Goal: Transaction & Acquisition: Purchase product/service

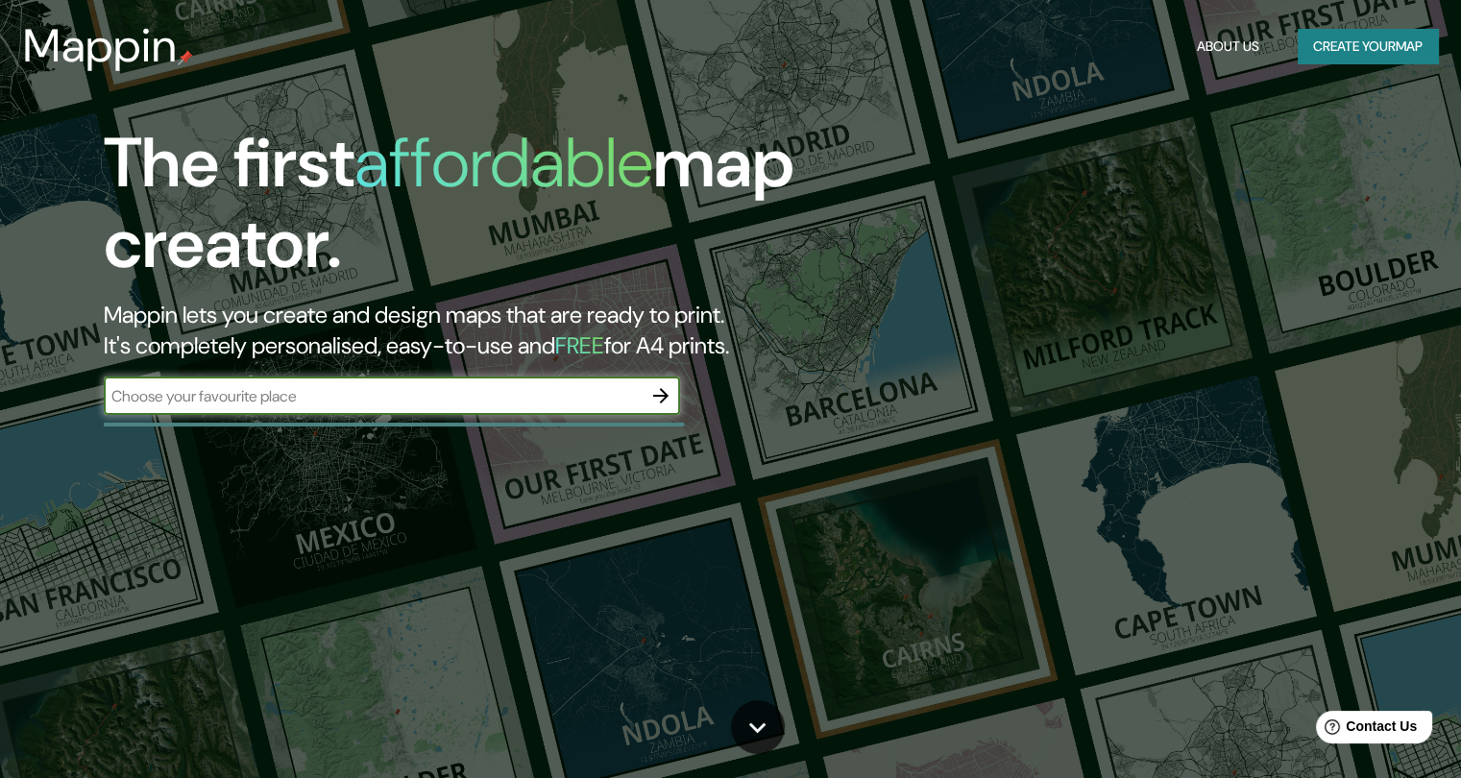
click at [328, 399] on input "text" at bounding box center [373, 396] width 538 height 22
type input "torreaguera [GEOGRAPHIC_DATA]"
click at [659, 391] on icon "button" at bounding box center [660, 395] width 23 height 23
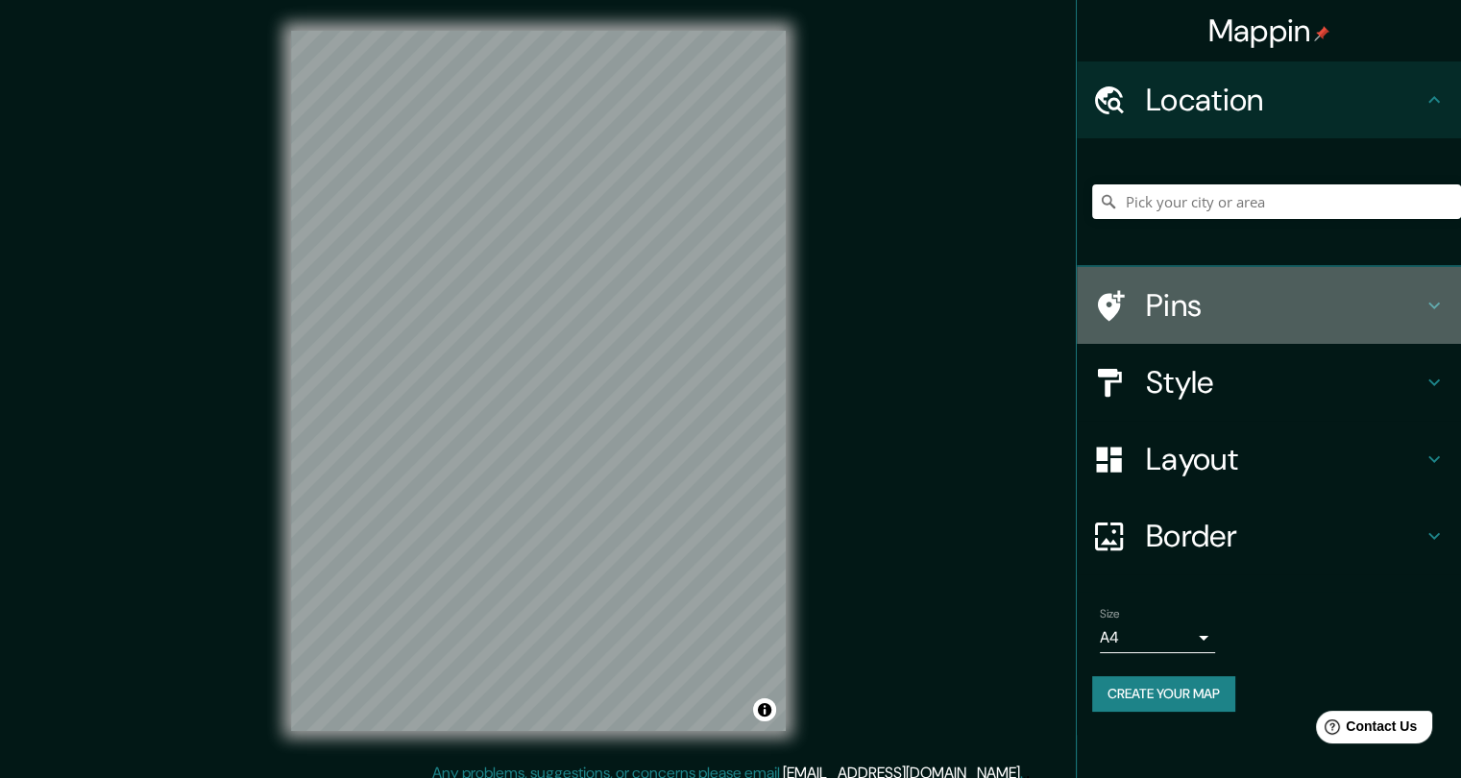
click at [1249, 287] on h4 "Pins" at bounding box center [1284, 305] width 277 height 38
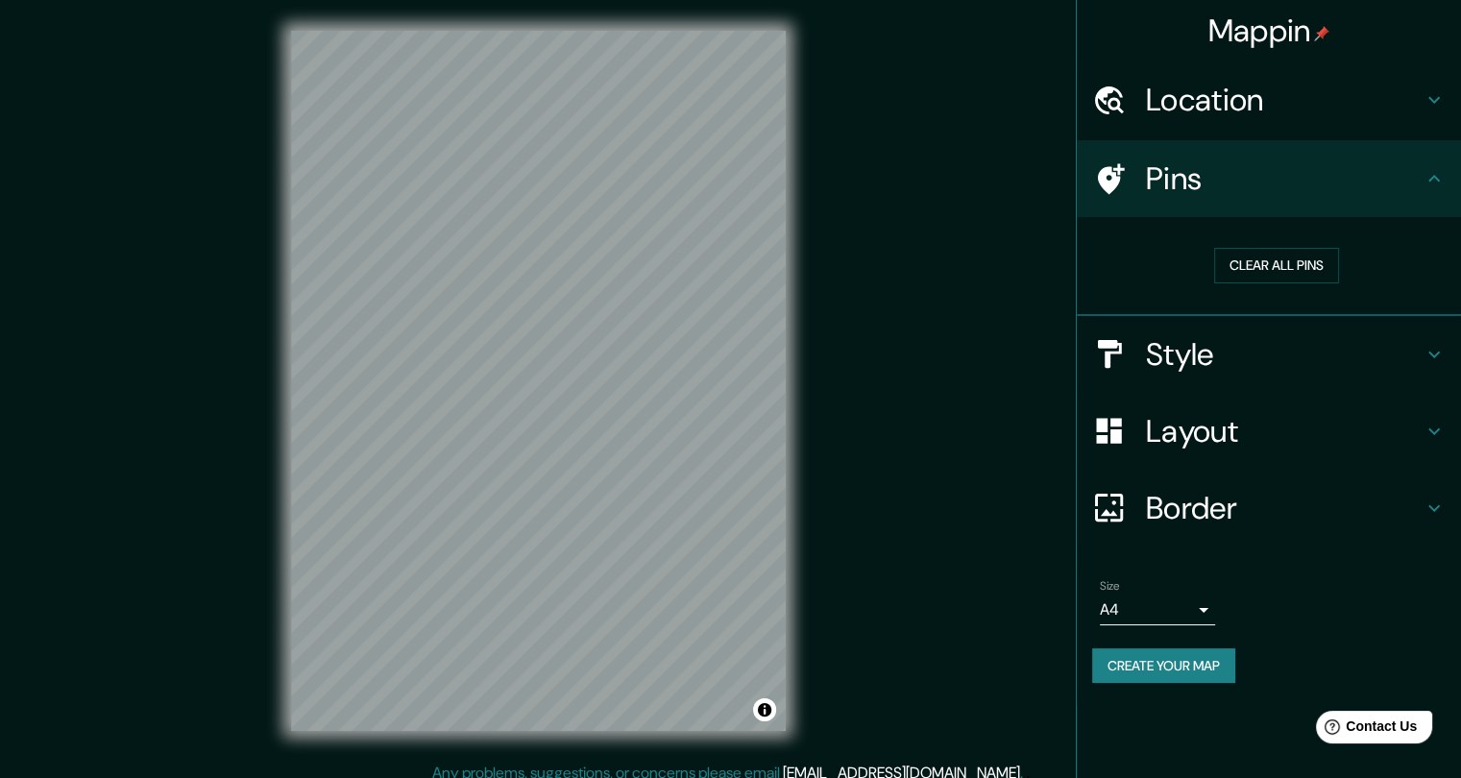
click at [1249, 180] on h4 "Pins" at bounding box center [1284, 178] width 277 height 38
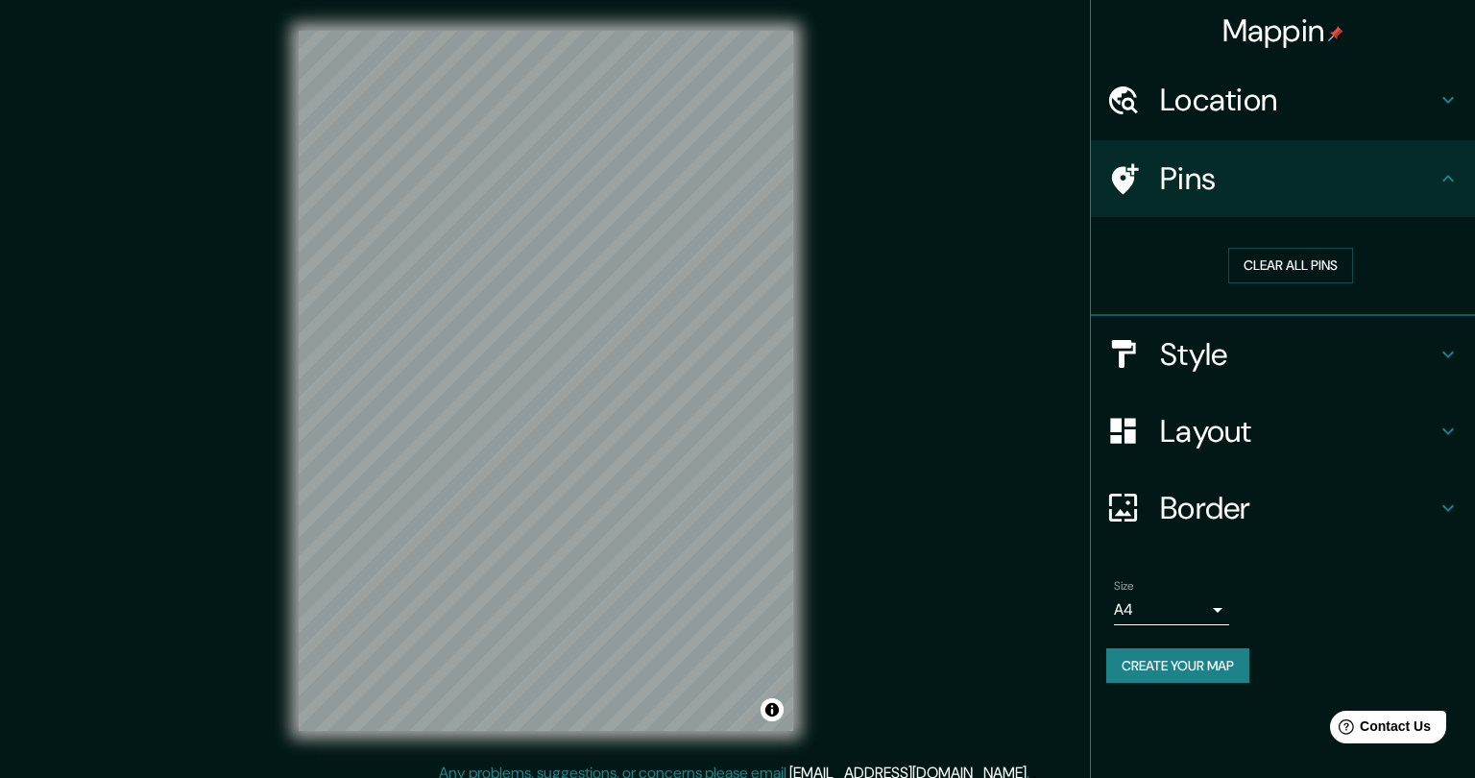
click at [1153, 606] on body "Mappin Location Pins Clear all pins Style Layout Border Choose a border. Hint :…" at bounding box center [737, 389] width 1475 height 778
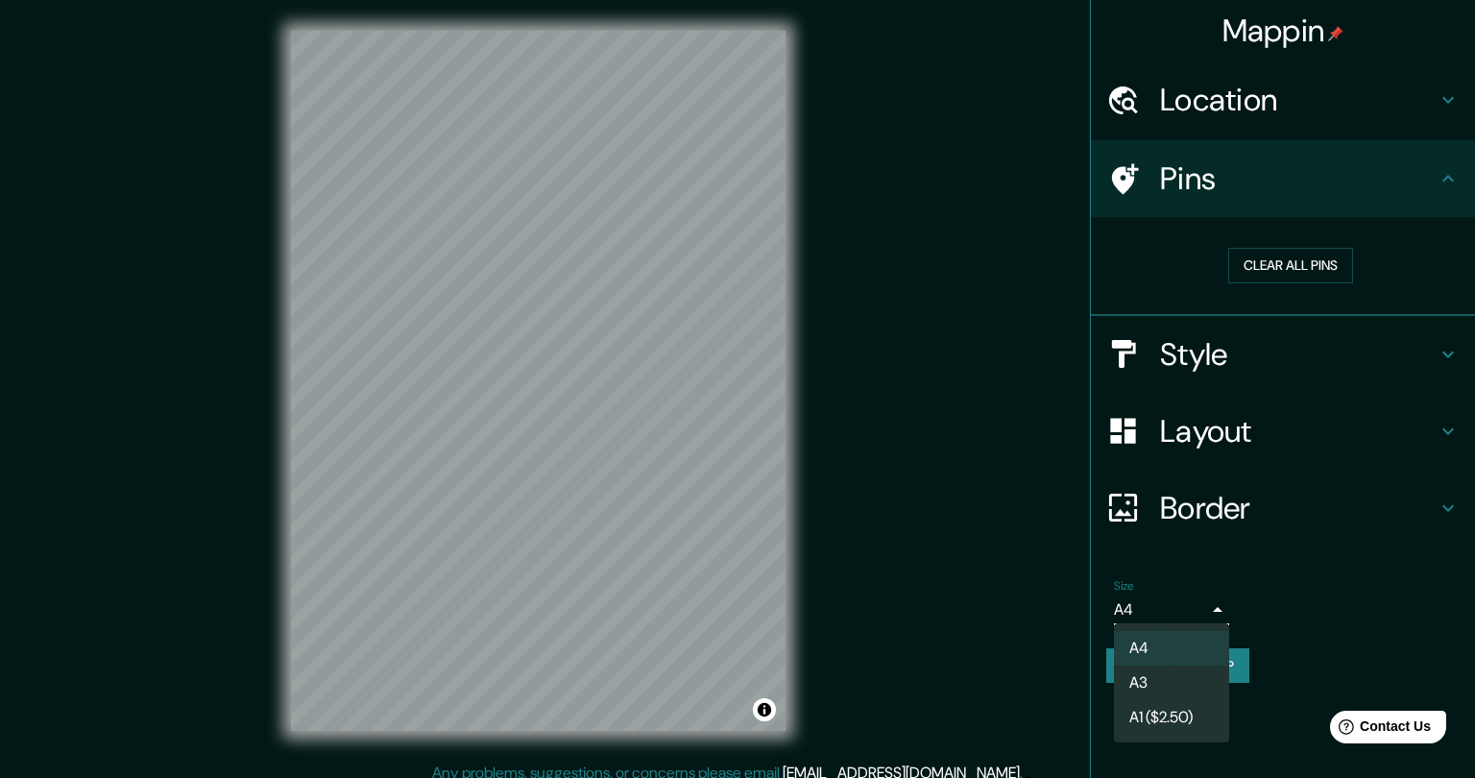
click at [1153, 680] on li "A3" at bounding box center [1171, 683] width 115 height 35
type input "a4"
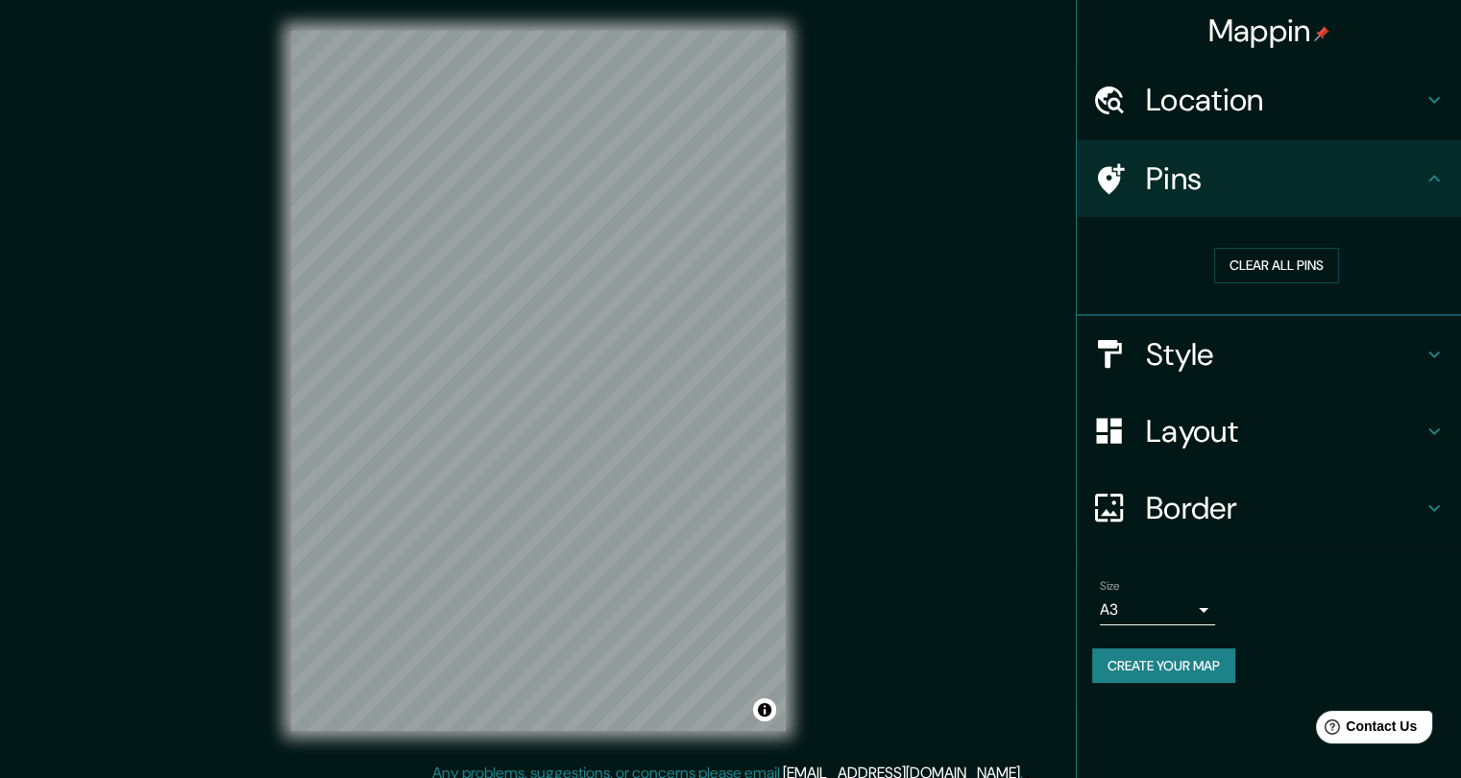
click at [1334, 604] on div "Size A3 a4" at bounding box center [1268, 601] width 353 height 61
click at [1306, 521] on h4 "Border" at bounding box center [1284, 508] width 277 height 38
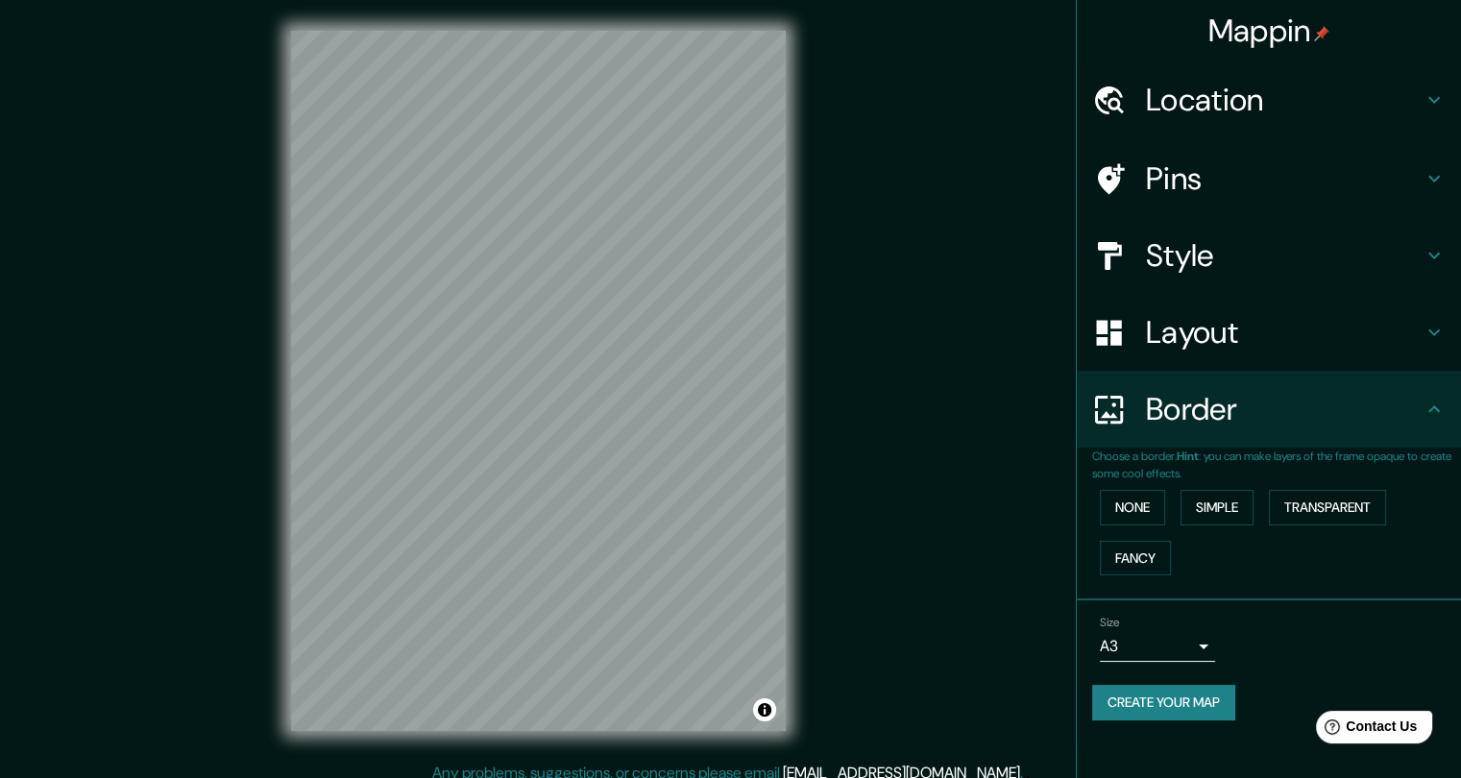
click at [1308, 456] on p "Choose a border. Hint : you can make layers of the frame opaque to create some …" at bounding box center [1276, 465] width 369 height 35
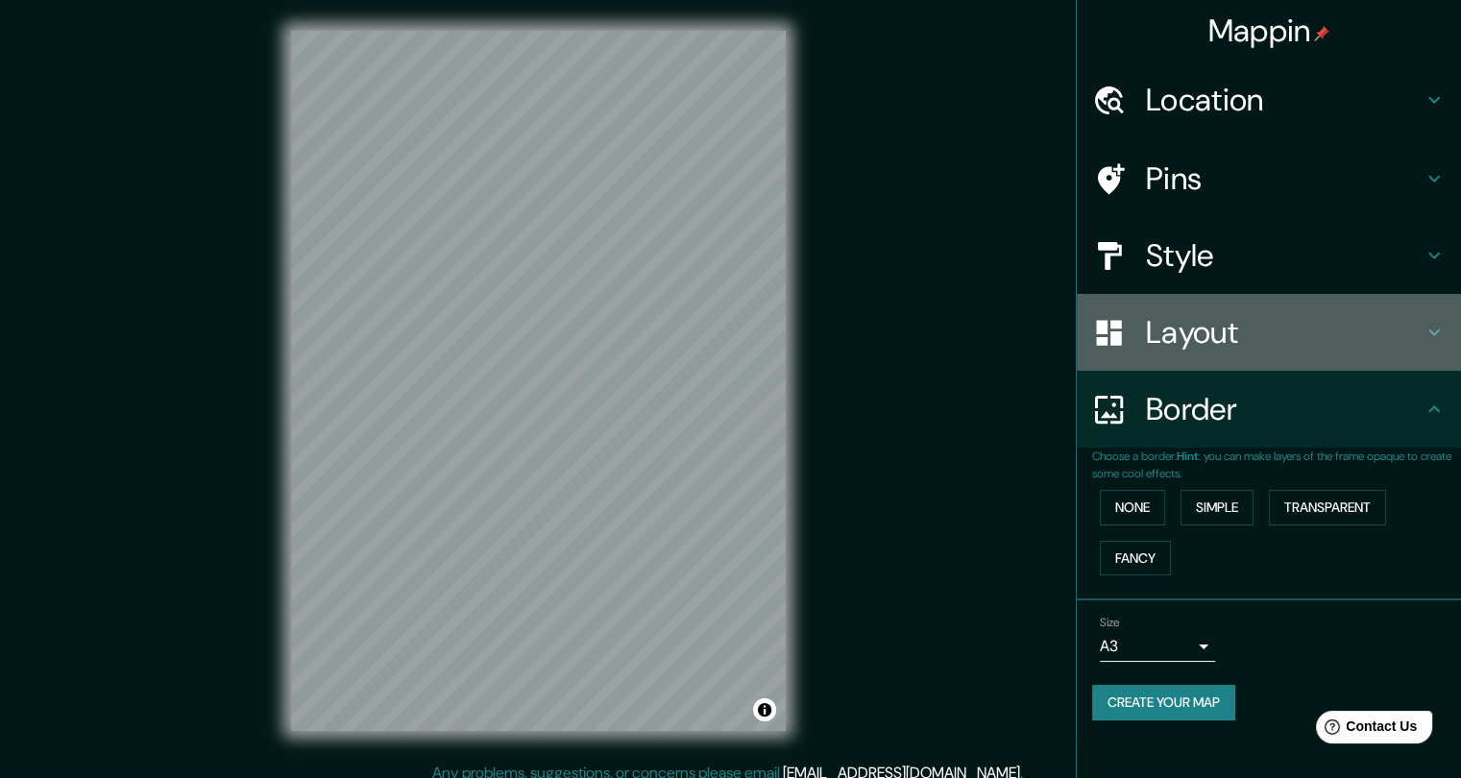
click at [1260, 350] on h4 "Layout" at bounding box center [1284, 332] width 277 height 38
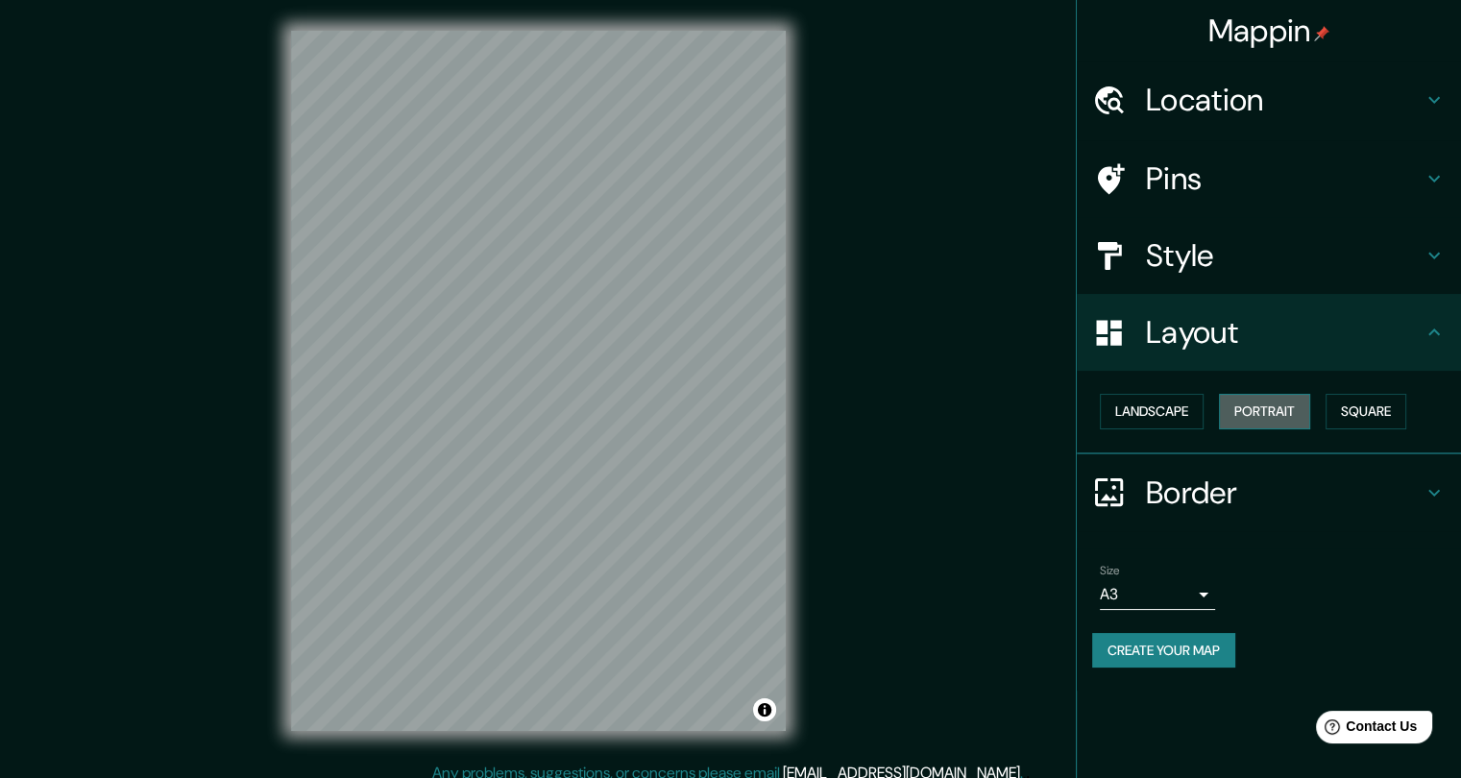
click at [1258, 405] on button "Portrait" at bounding box center [1264, 412] width 91 height 36
click at [1193, 421] on button "Landscape" at bounding box center [1152, 412] width 104 height 36
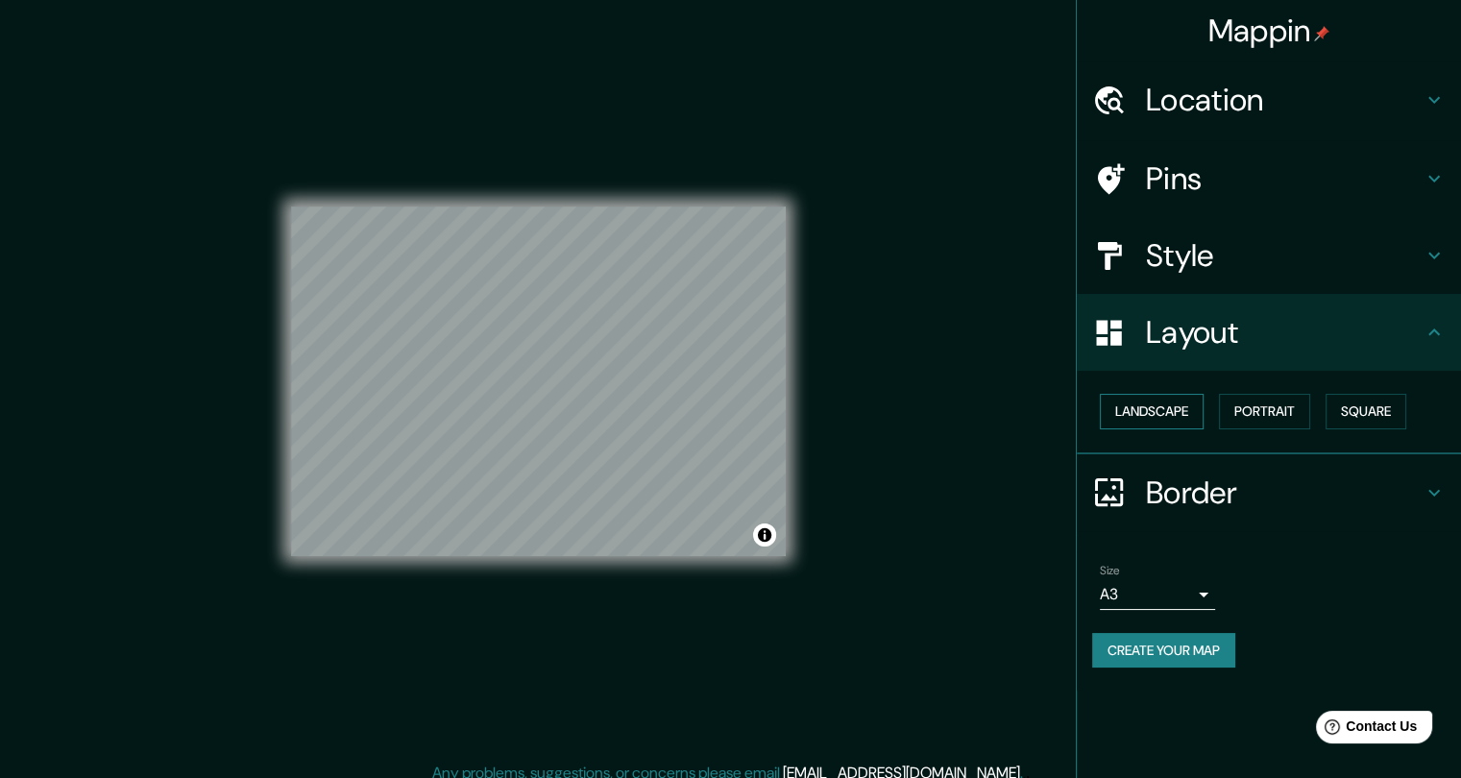
click at [1193, 421] on button "Landscape" at bounding box center [1152, 412] width 104 height 36
click at [1372, 409] on button "Square" at bounding box center [1365, 412] width 81 height 36
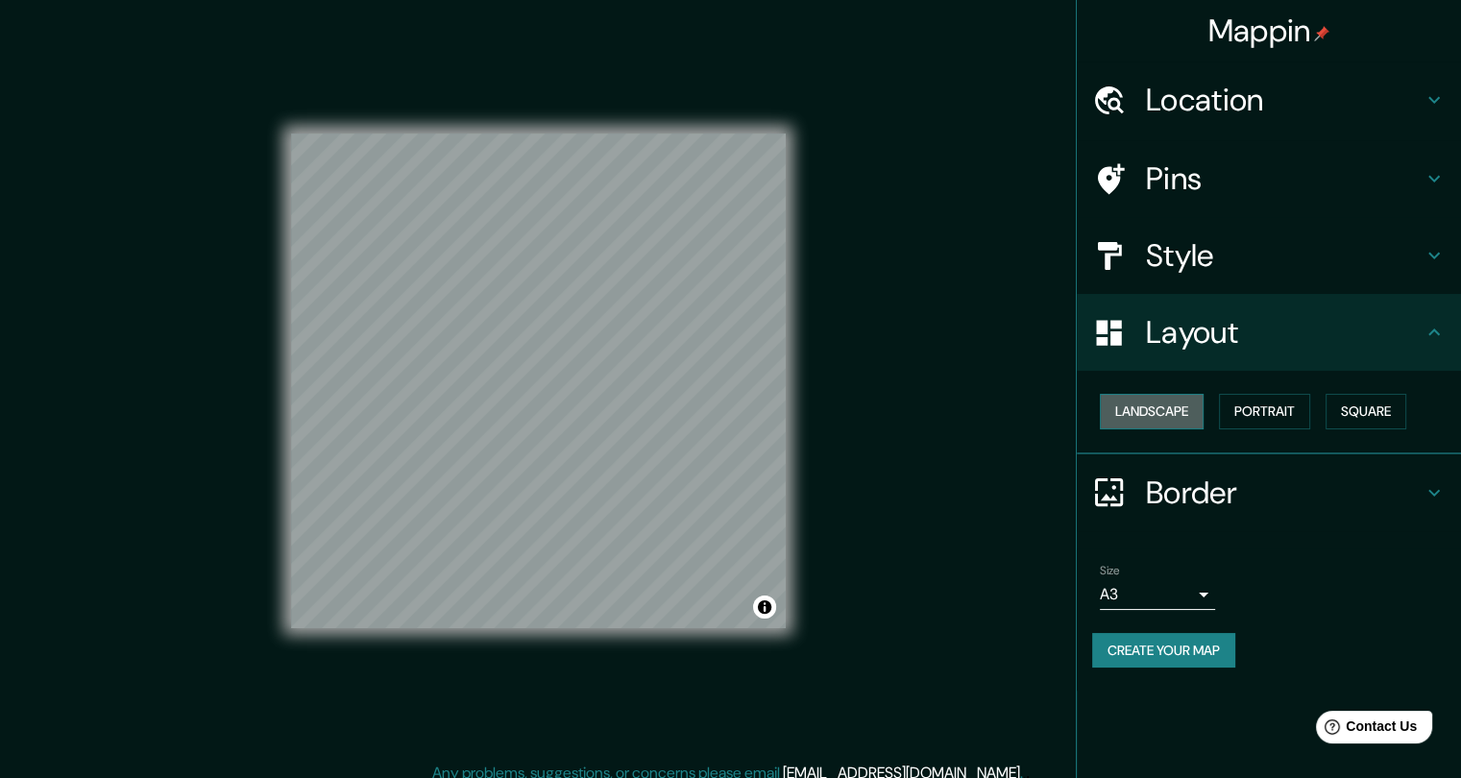
click at [1143, 413] on button "Landscape" at bounding box center [1152, 412] width 104 height 36
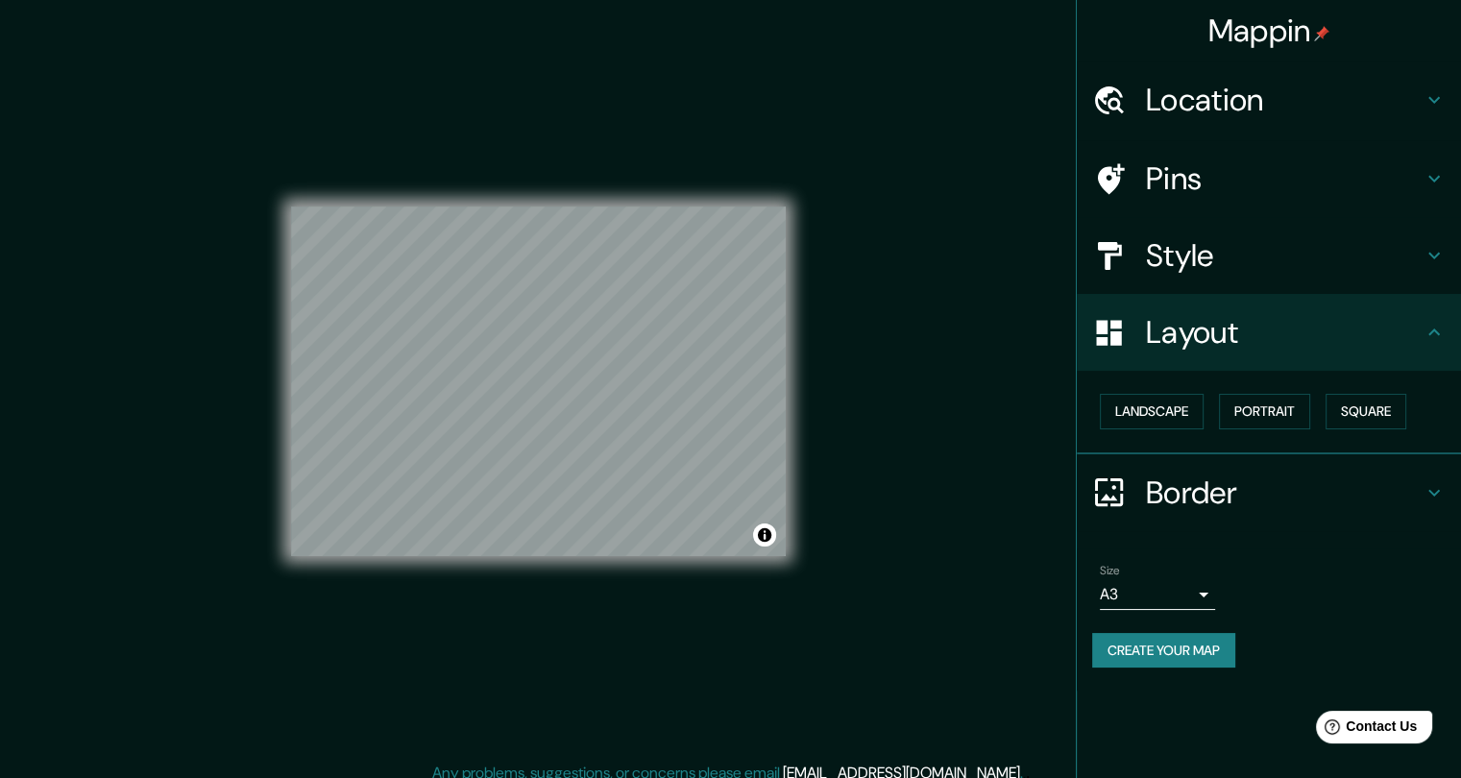
click at [1268, 260] on h4 "Style" at bounding box center [1284, 255] width 277 height 38
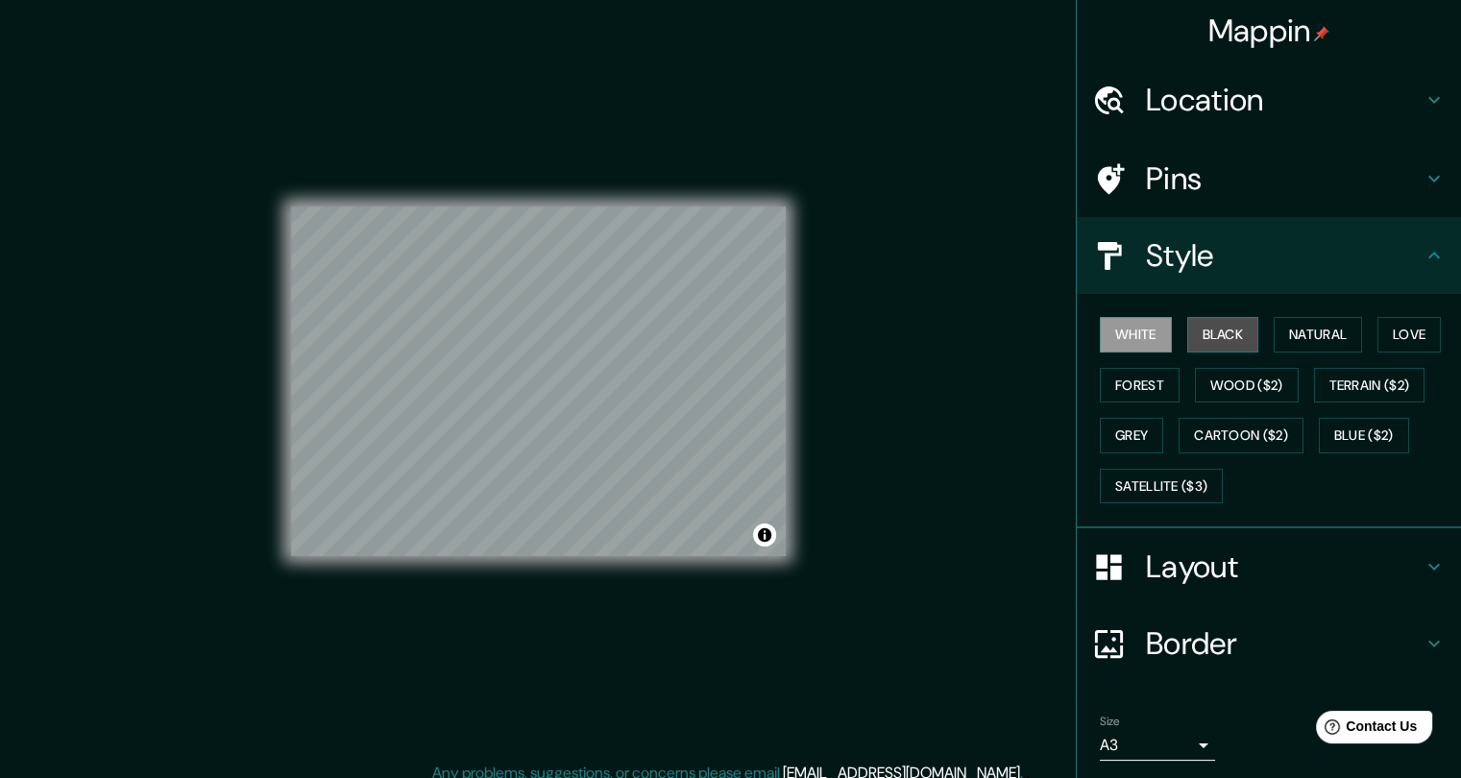
click at [1200, 333] on button "Black" at bounding box center [1223, 335] width 72 height 36
click at [1294, 329] on button "Natural" at bounding box center [1318, 335] width 88 height 36
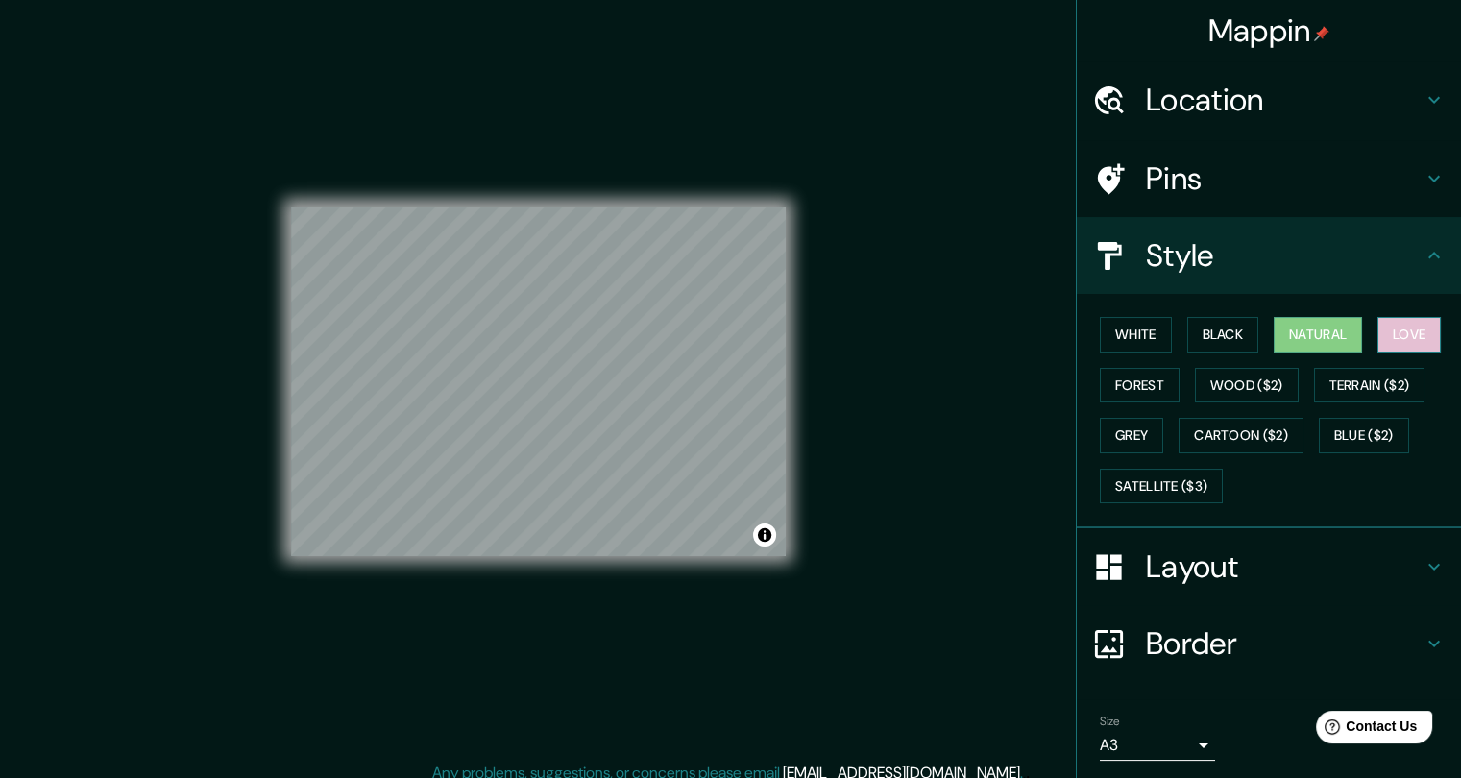
click at [1385, 329] on button "Love" at bounding box center [1408, 335] width 63 height 36
click at [1363, 377] on button "Terrain ($2)" at bounding box center [1369, 386] width 111 height 36
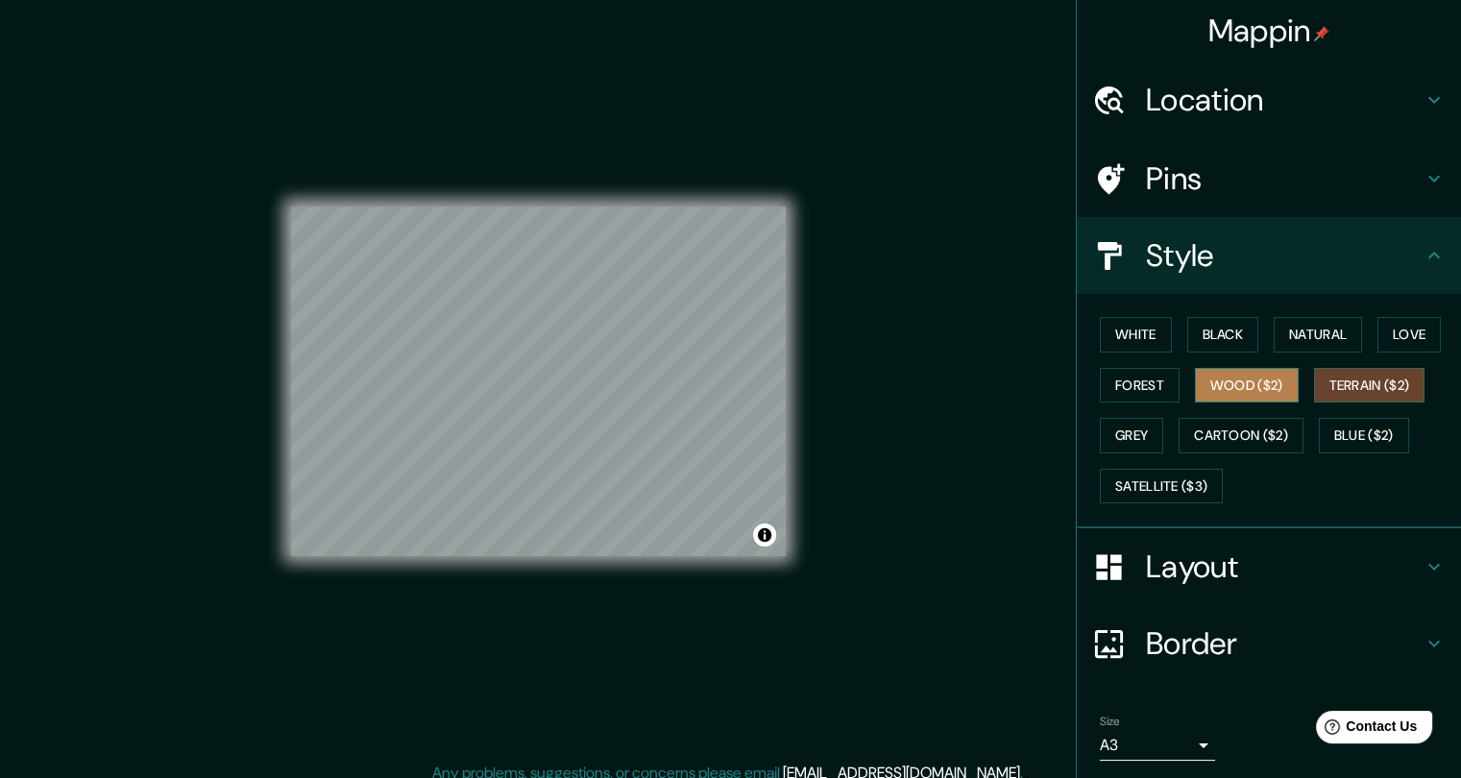
click at [1260, 386] on button "Wood ($2)" at bounding box center [1247, 386] width 104 height 36
click at [1151, 391] on button "Forest" at bounding box center [1140, 386] width 80 height 36
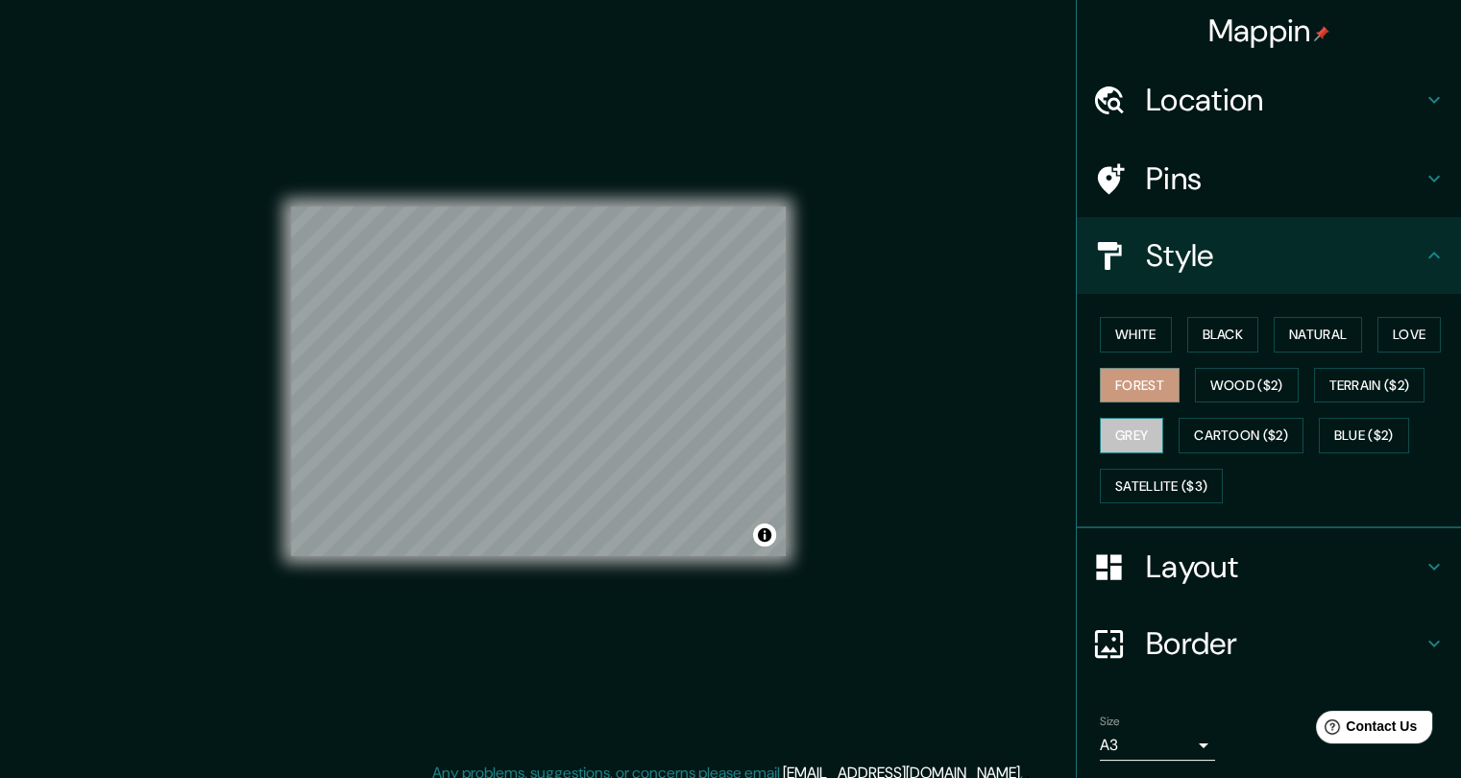
click at [1139, 425] on button "Grey" at bounding box center [1131, 436] width 63 height 36
click at [1226, 425] on button "Cartoon ($2)" at bounding box center [1241, 436] width 125 height 36
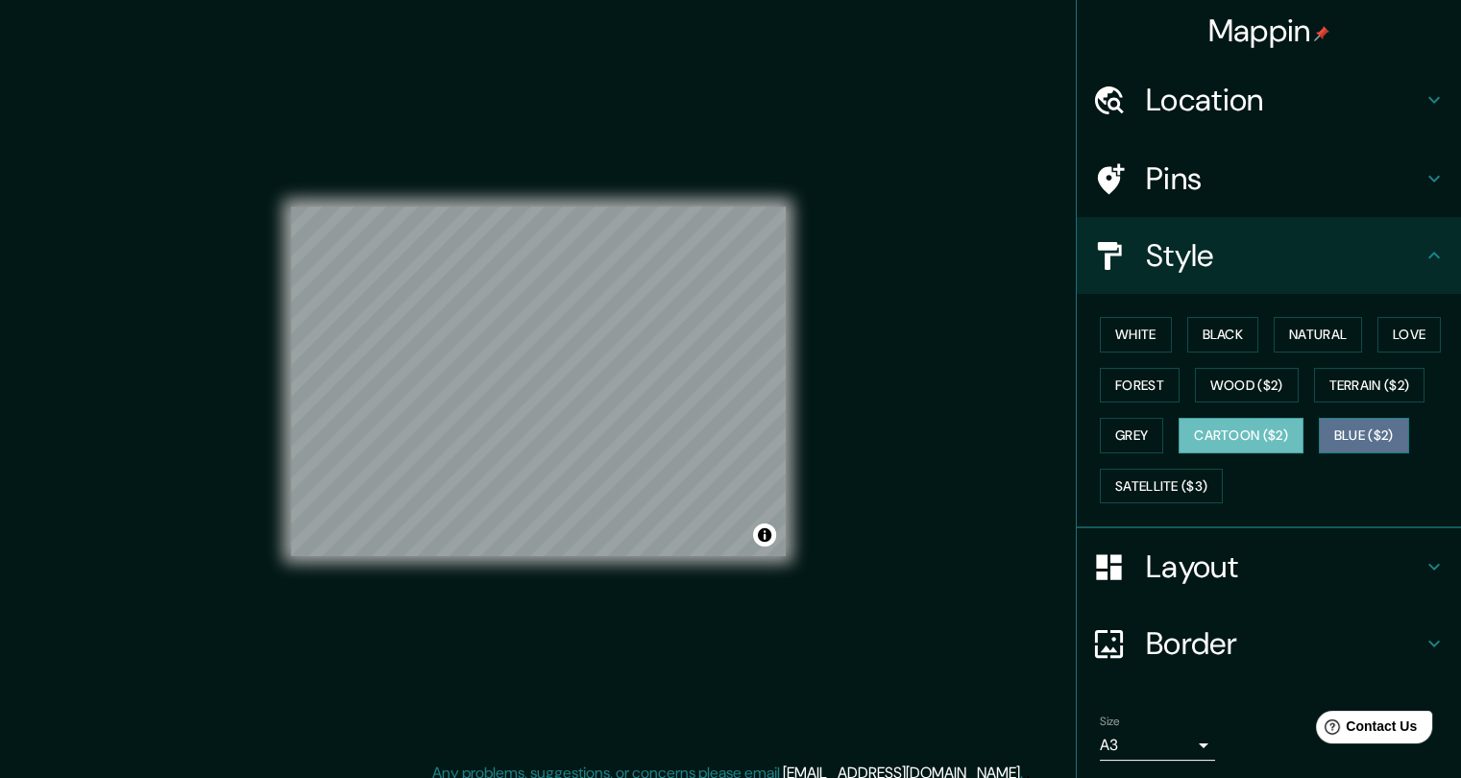
click at [1348, 425] on button "Blue ($2)" at bounding box center [1364, 436] width 90 height 36
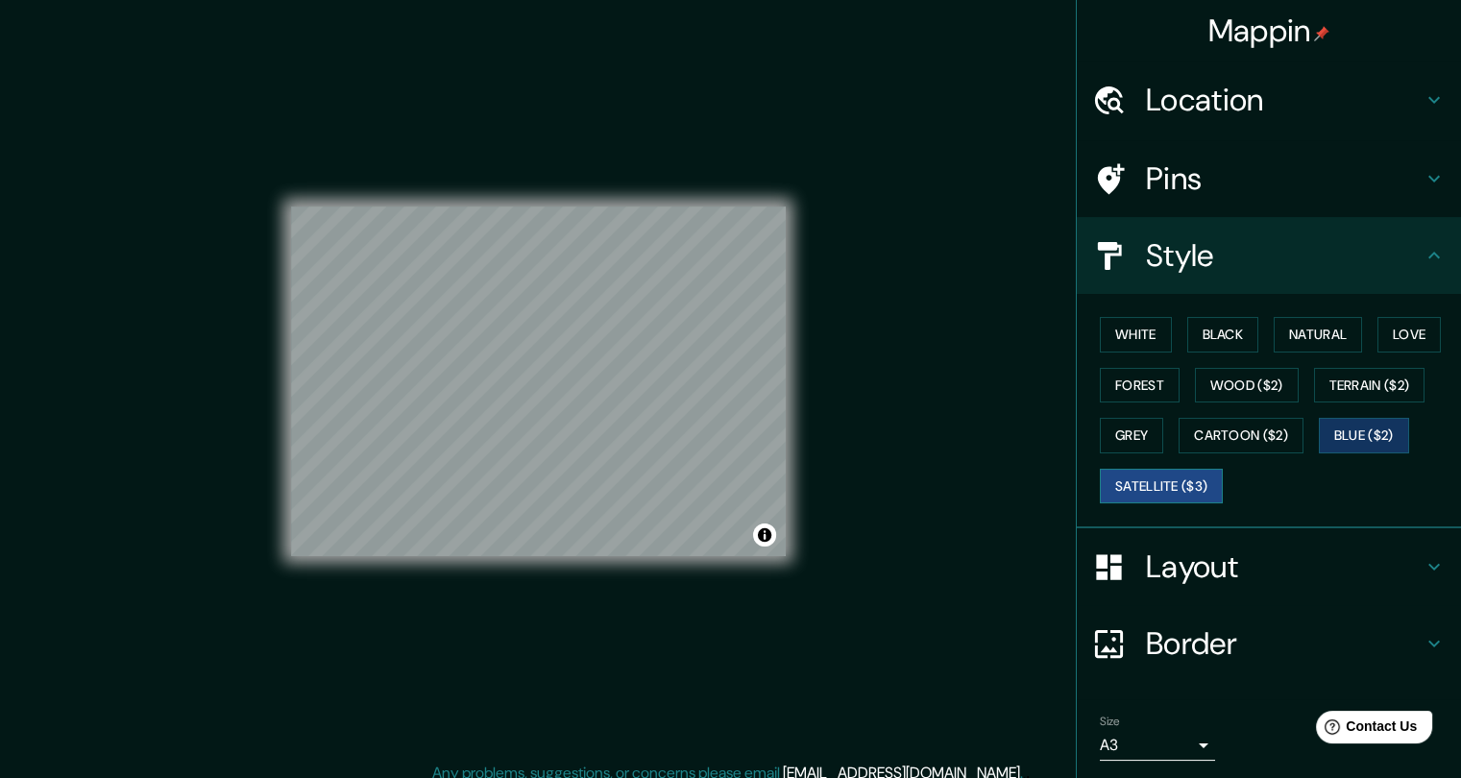
click at [1141, 474] on button "Satellite ($3)" at bounding box center [1161, 487] width 123 height 36
click at [1214, 395] on button "Wood ($2)" at bounding box center [1247, 386] width 104 height 36
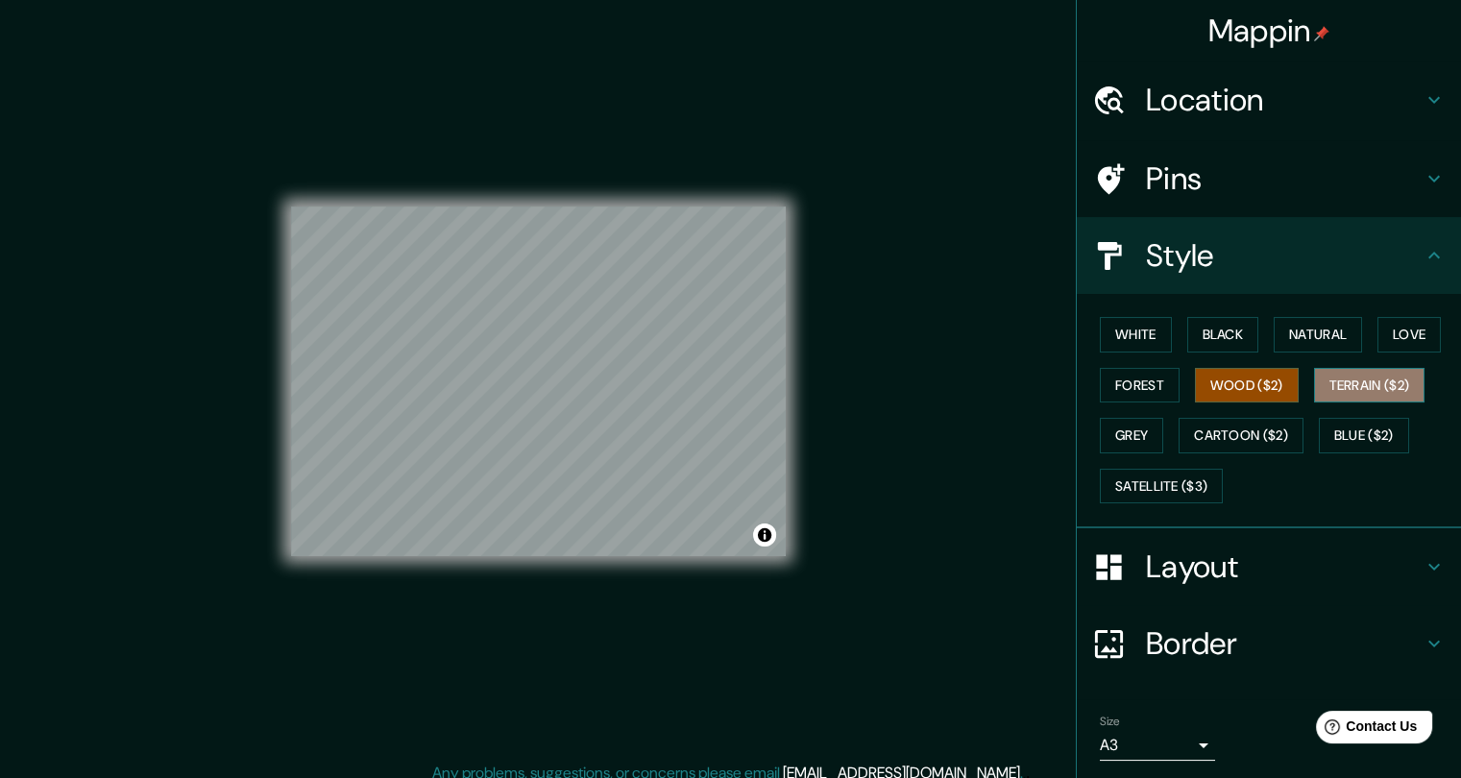
click at [1319, 383] on button "Terrain ($2)" at bounding box center [1369, 386] width 111 height 36
click at [1212, 384] on button "Wood ($2)" at bounding box center [1247, 386] width 104 height 36
click at [1327, 376] on button "Terrain ($2)" at bounding box center [1369, 386] width 111 height 36
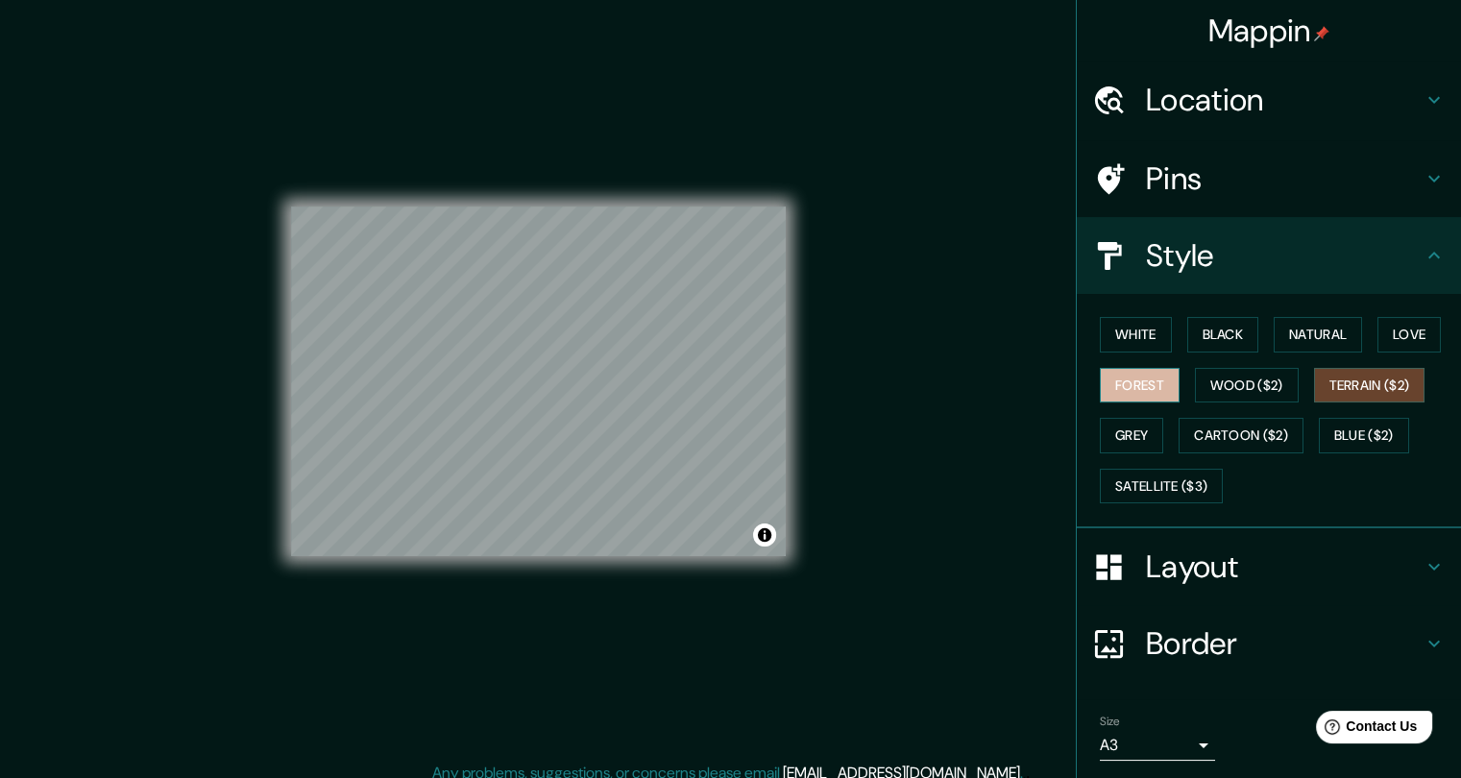
click at [1118, 379] on button "Forest" at bounding box center [1140, 386] width 80 height 36
click at [1388, 335] on button "Love" at bounding box center [1408, 335] width 63 height 36
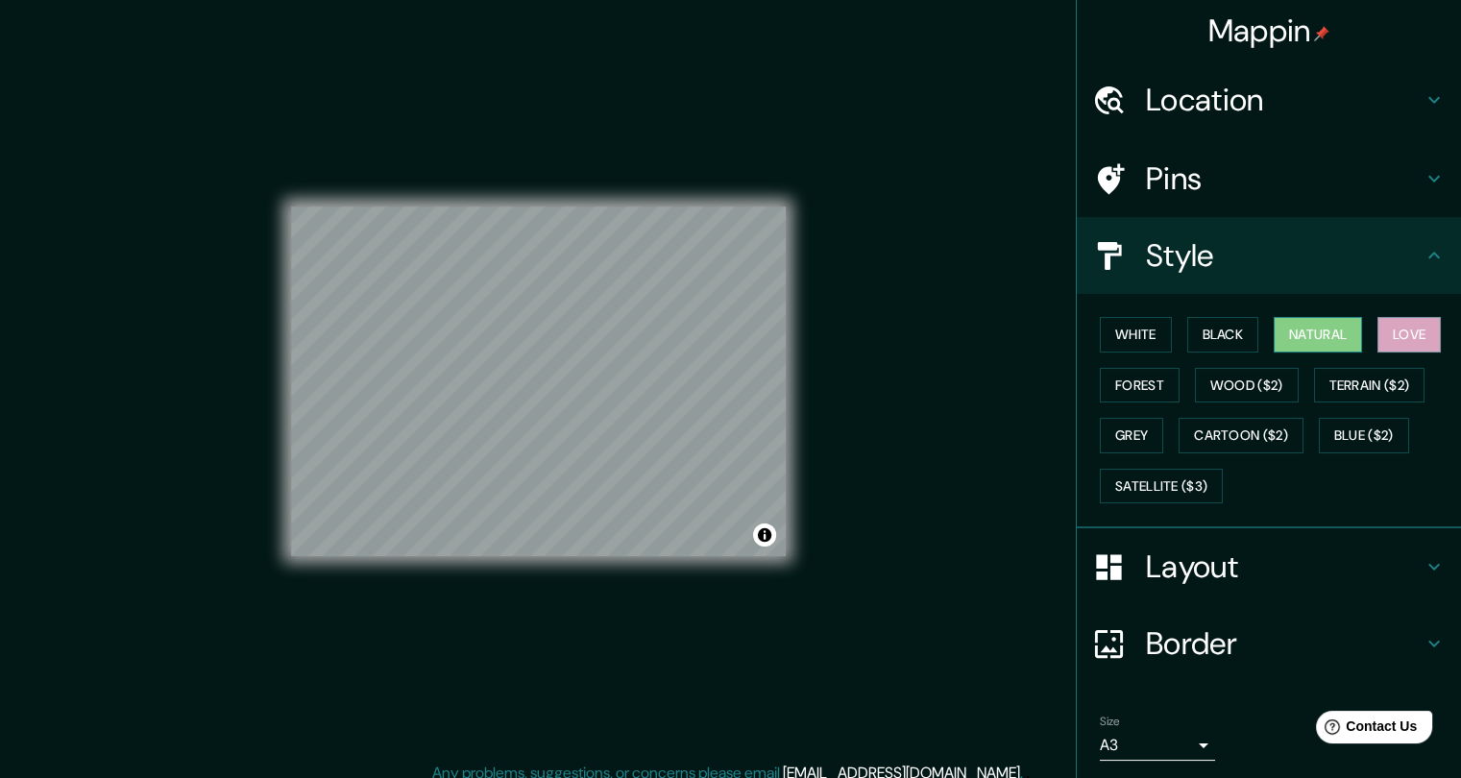
click at [1319, 339] on button "Natural" at bounding box center [1318, 335] width 88 height 36
click at [1209, 336] on button "Black" at bounding box center [1223, 335] width 72 height 36
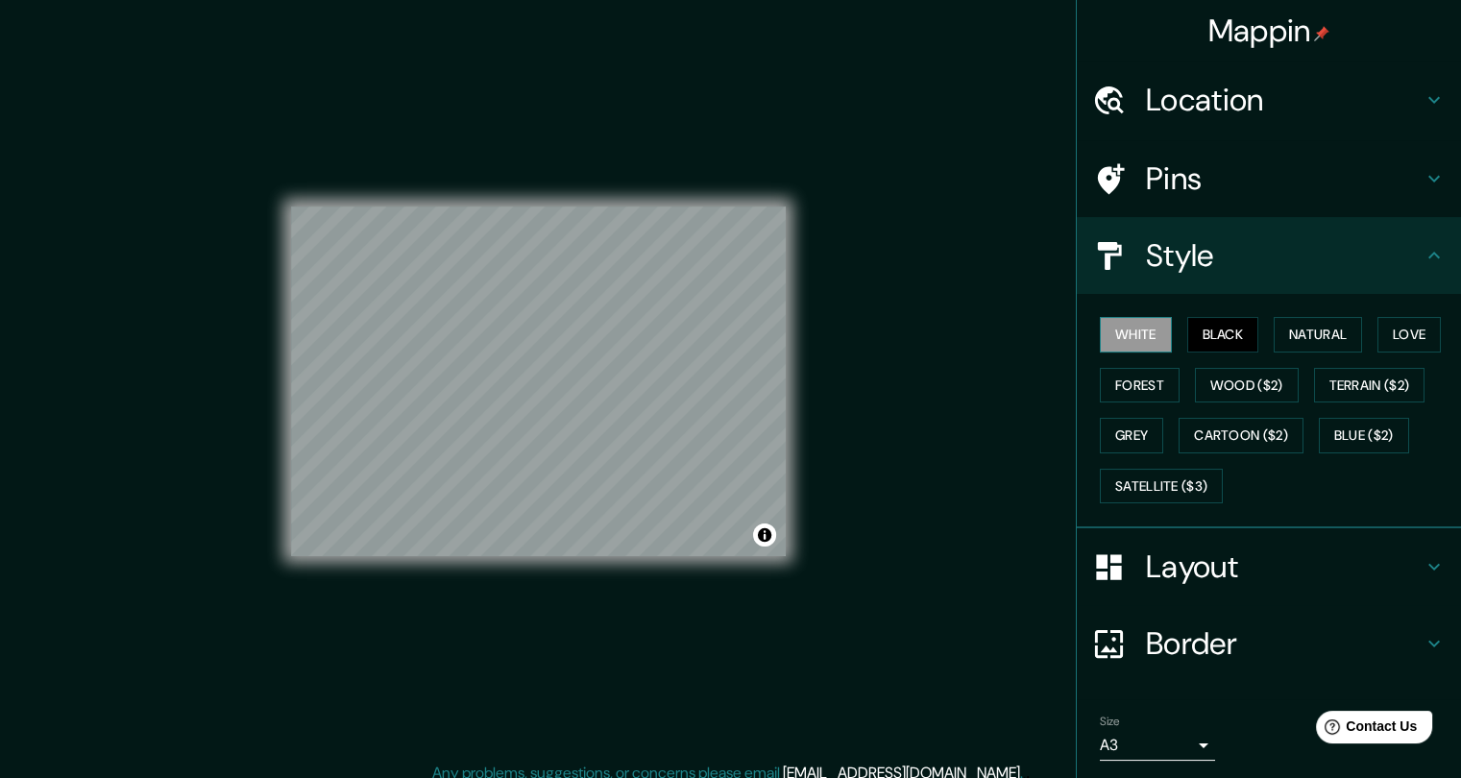
click at [1151, 338] on button "White" at bounding box center [1136, 335] width 72 height 36
click at [1196, 182] on h4 "Pins" at bounding box center [1284, 178] width 277 height 38
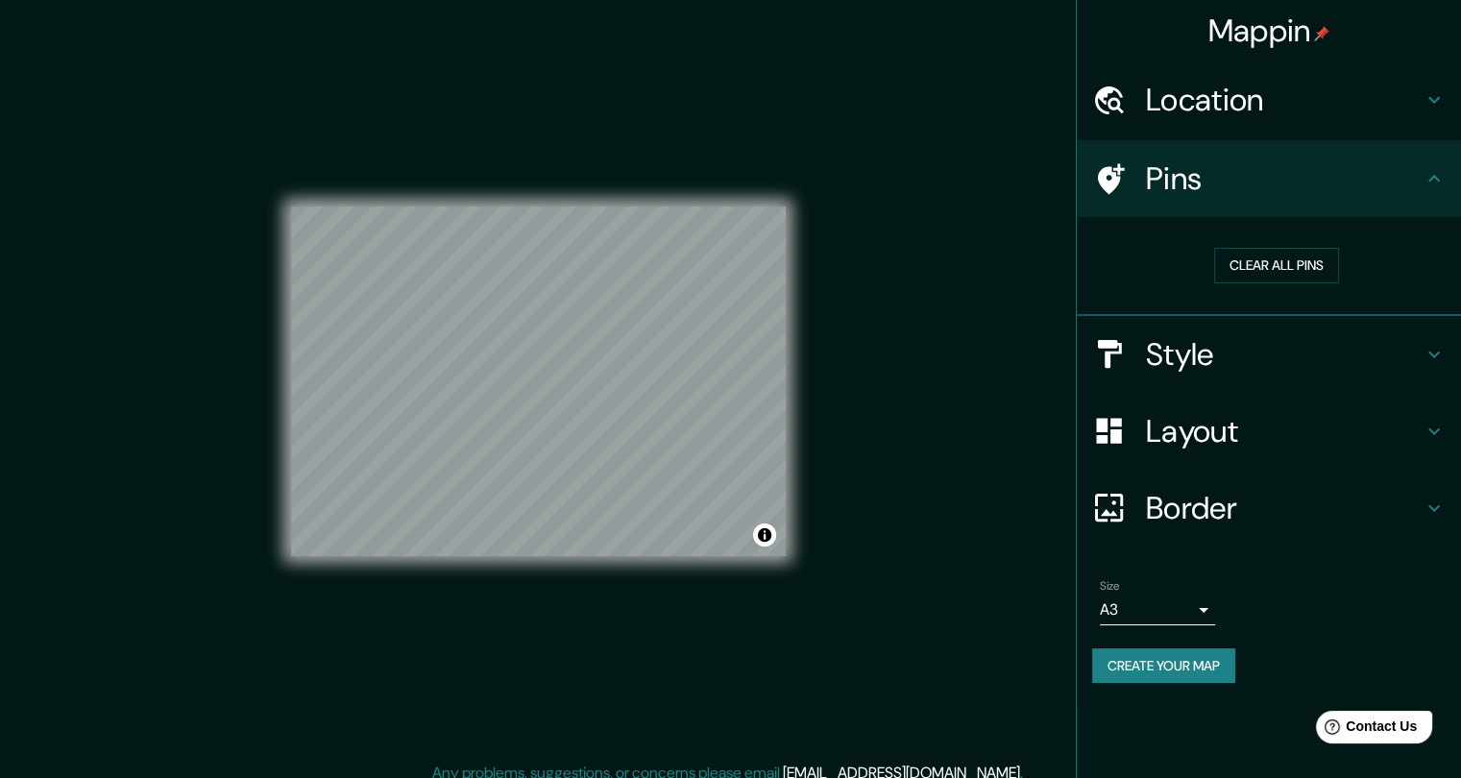
click at [1219, 114] on h4 "Location" at bounding box center [1284, 100] width 277 height 38
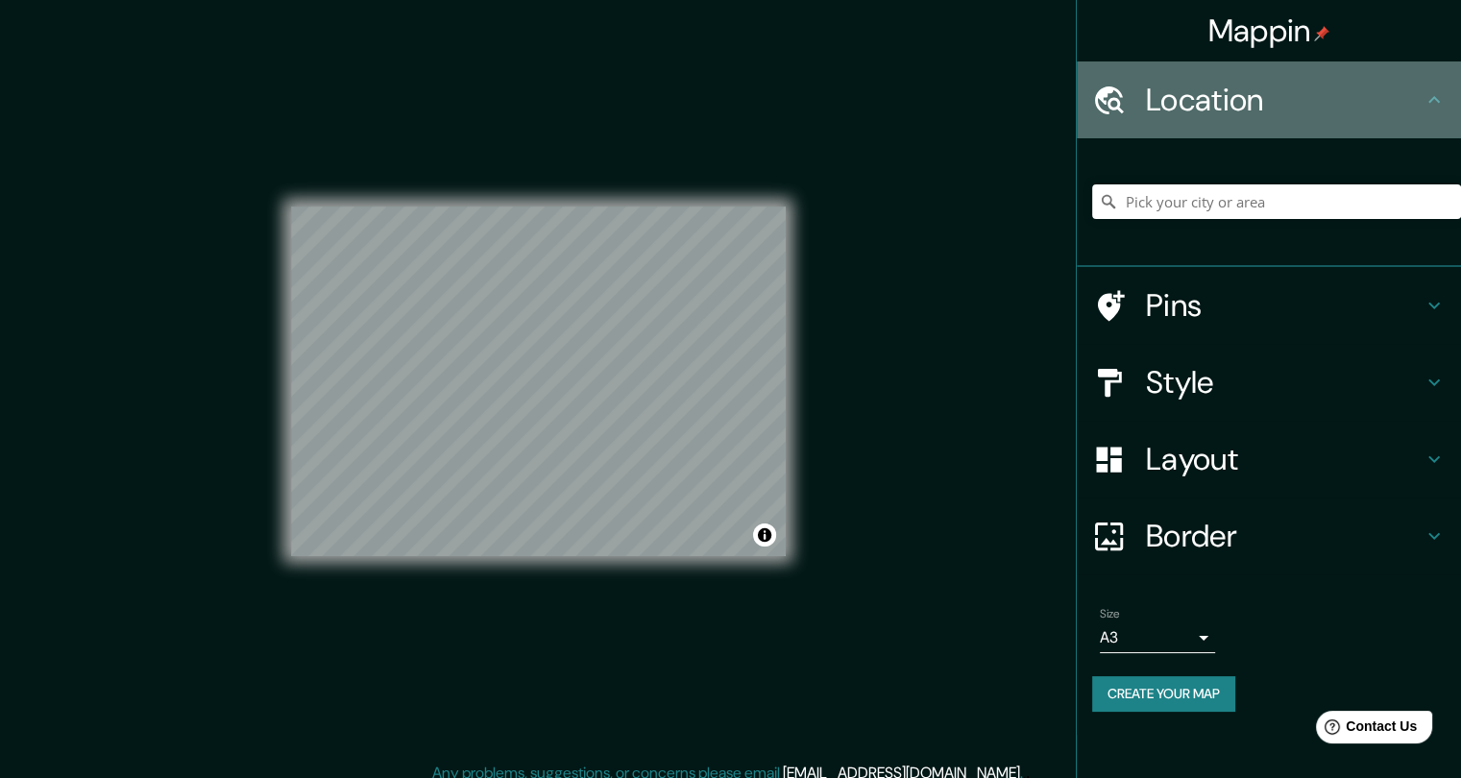
click at [1219, 114] on h4 "Location" at bounding box center [1284, 100] width 277 height 38
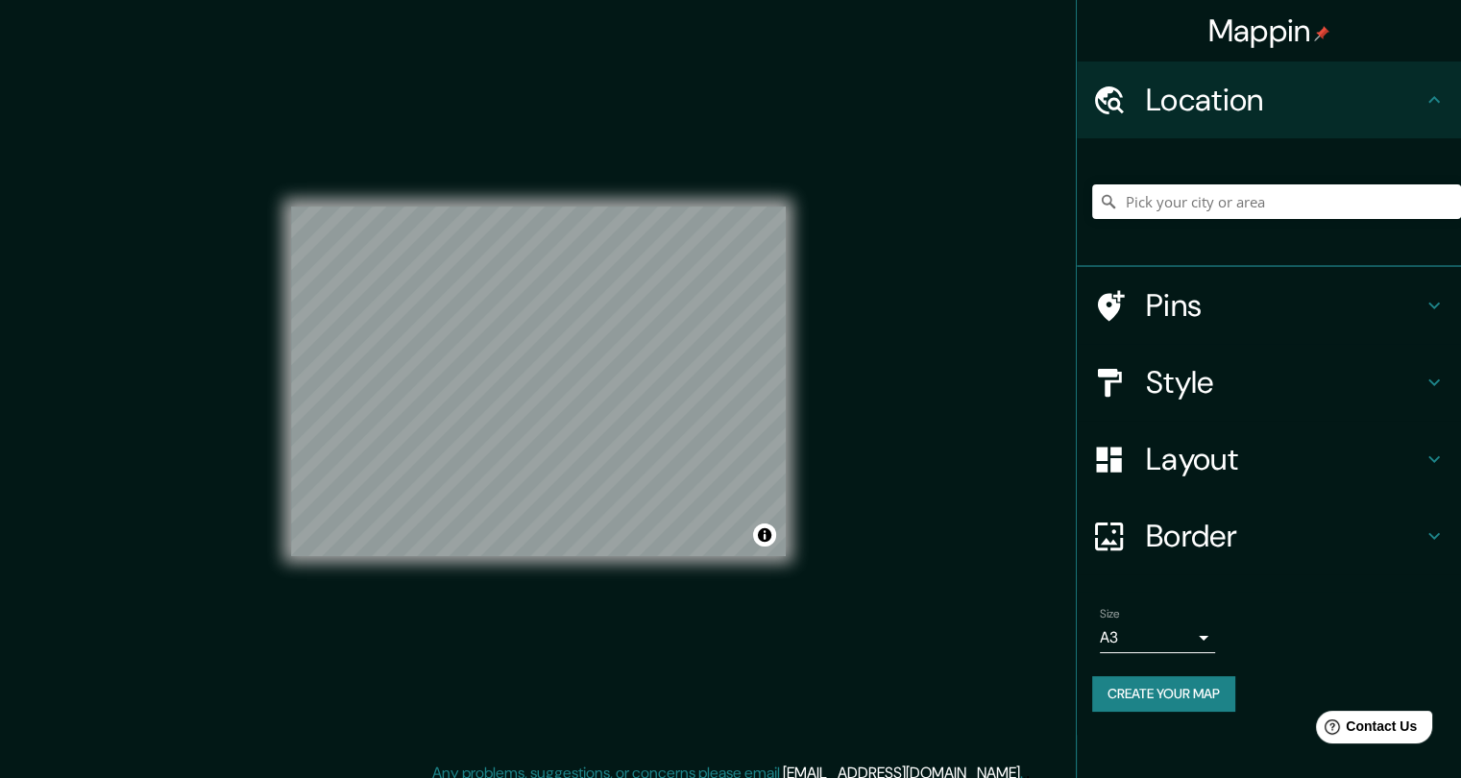
click at [1209, 299] on h4 "Pins" at bounding box center [1284, 305] width 277 height 38
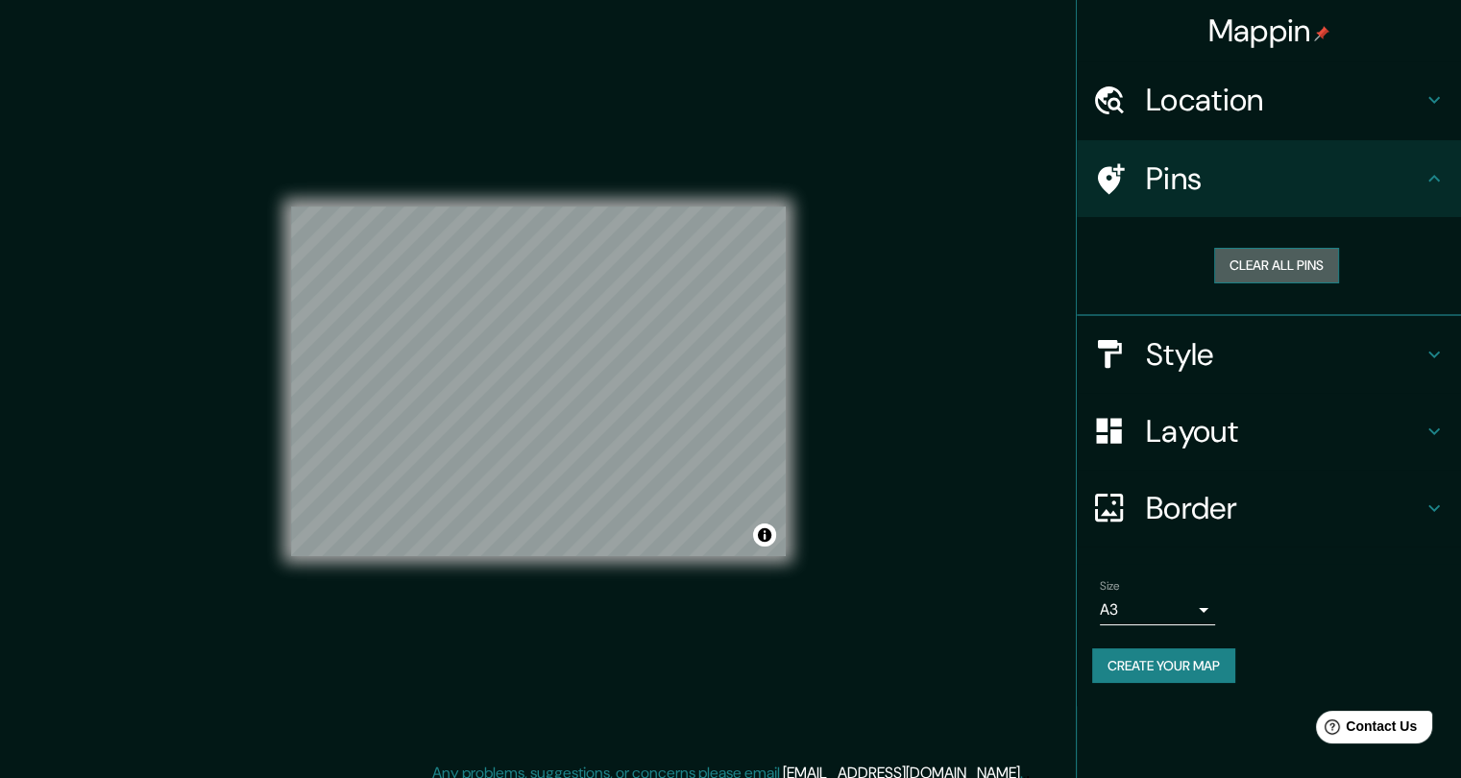
click at [1242, 267] on button "Clear all pins" at bounding box center [1276, 266] width 125 height 36
click at [1295, 255] on button "Clear all pins" at bounding box center [1276, 266] width 125 height 36
click at [1276, 183] on h4 "Pins" at bounding box center [1284, 178] width 277 height 38
